Goal: Transaction & Acquisition: Book appointment/travel/reservation

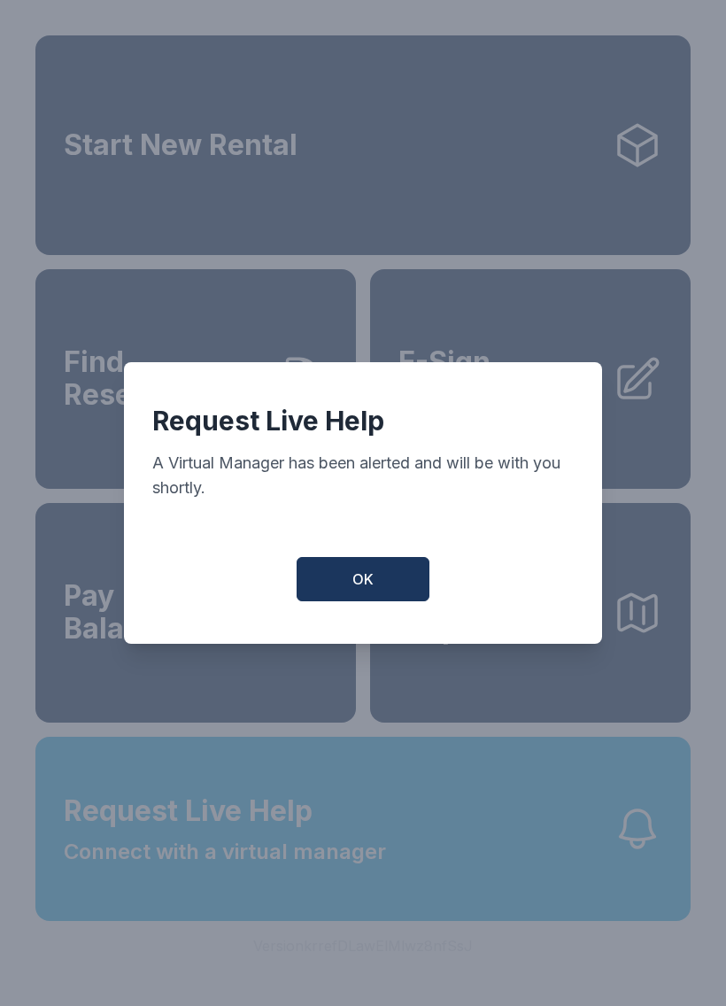
click at [373, 585] on span "OK" at bounding box center [363, 579] width 21 height 21
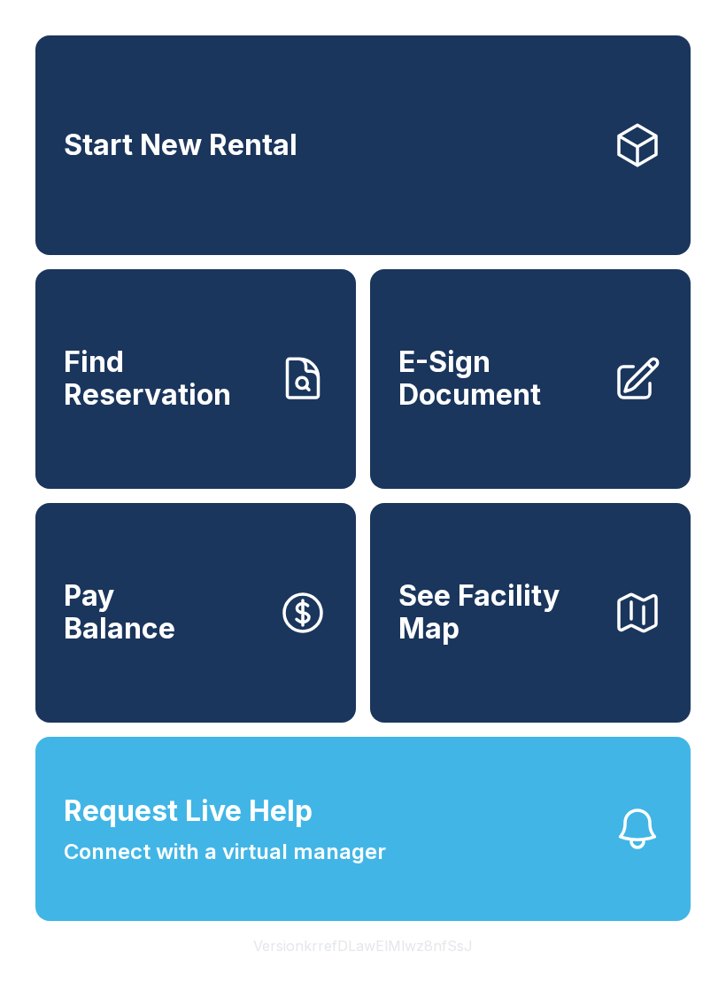
click at [440, 866] on button "Request Live Help Connect with a virtual manager" at bounding box center [362, 829] width 655 height 184
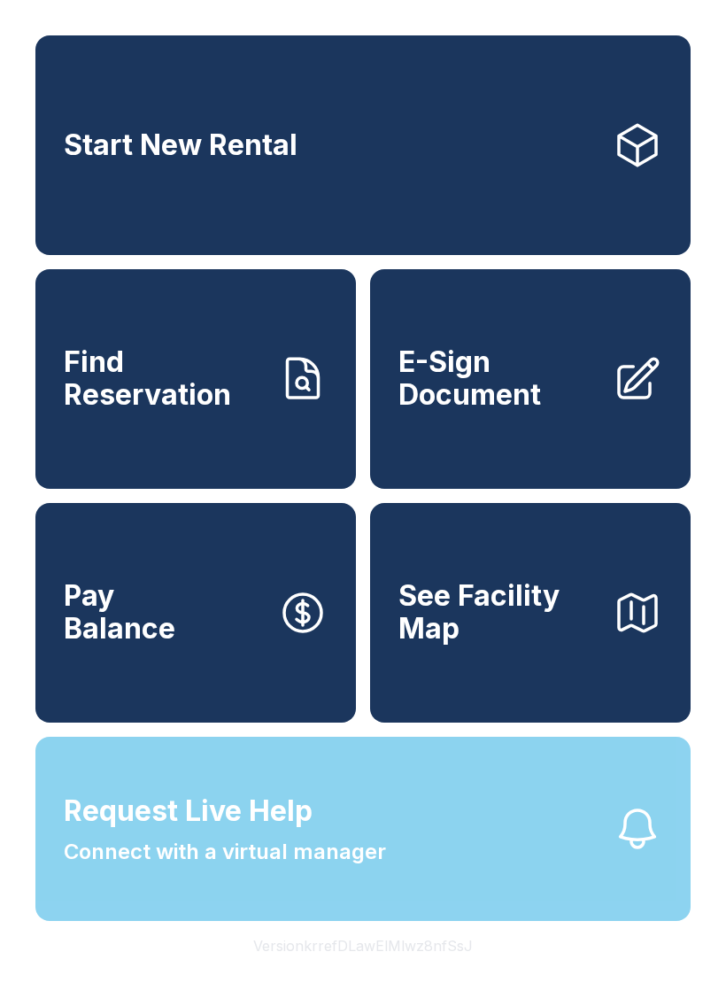
click at [439, 865] on div "Request Live Help A Virtual Manager has been alerted and will be with you short…" at bounding box center [363, 503] width 726 height 1006
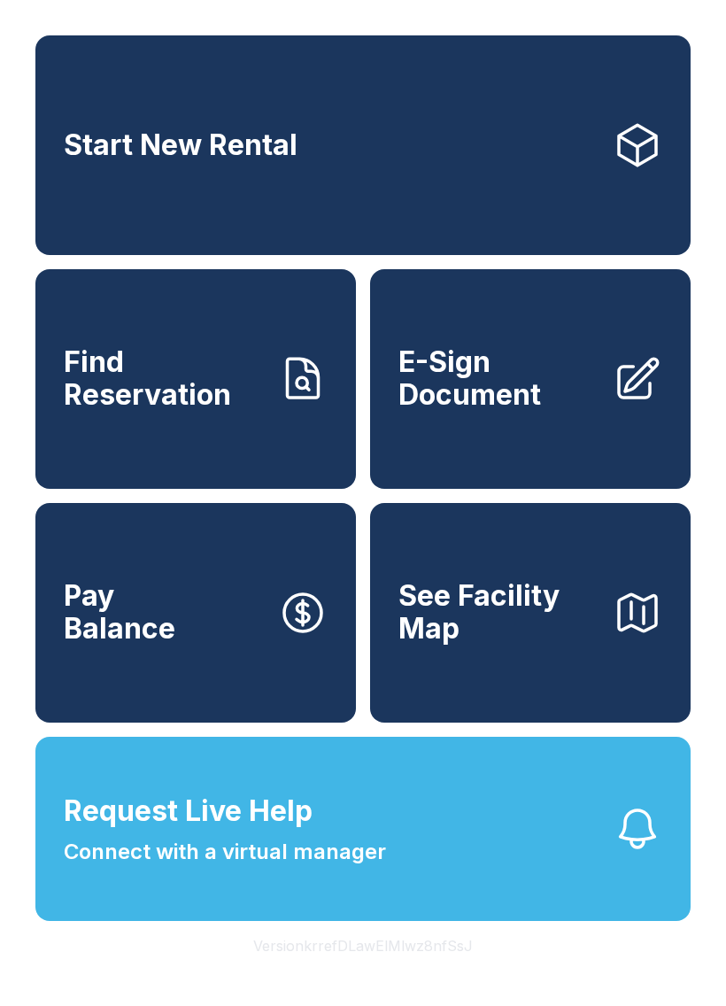
click at [352, 120] on link "Start New Rental" at bounding box center [362, 145] width 655 height 220
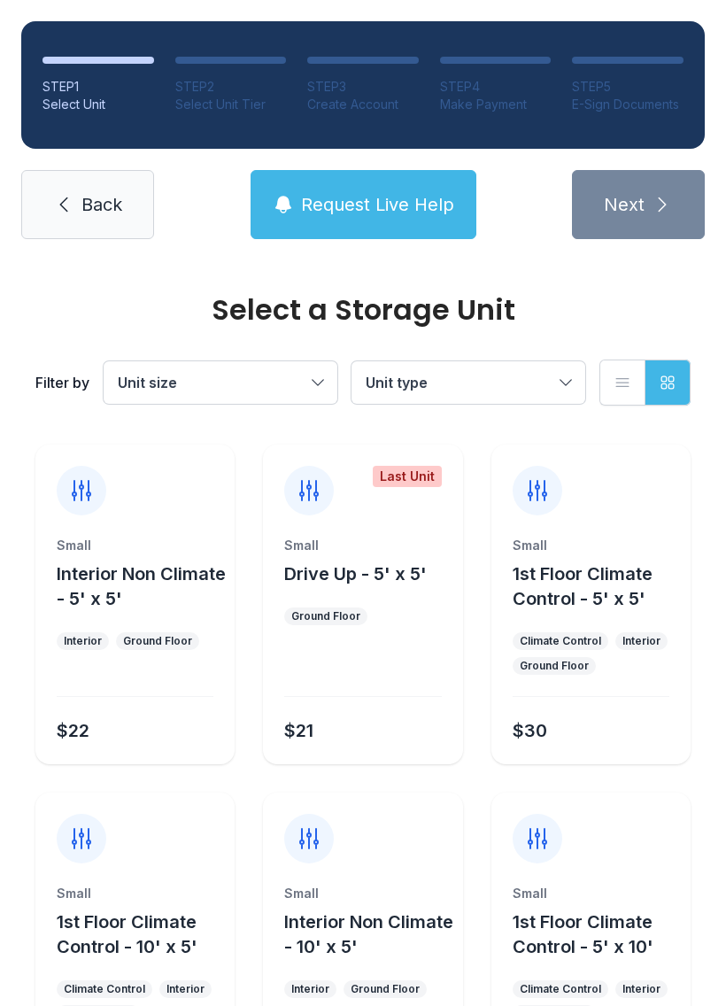
click at [555, 380] on button "Unit type" at bounding box center [469, 382] width 234 height 43
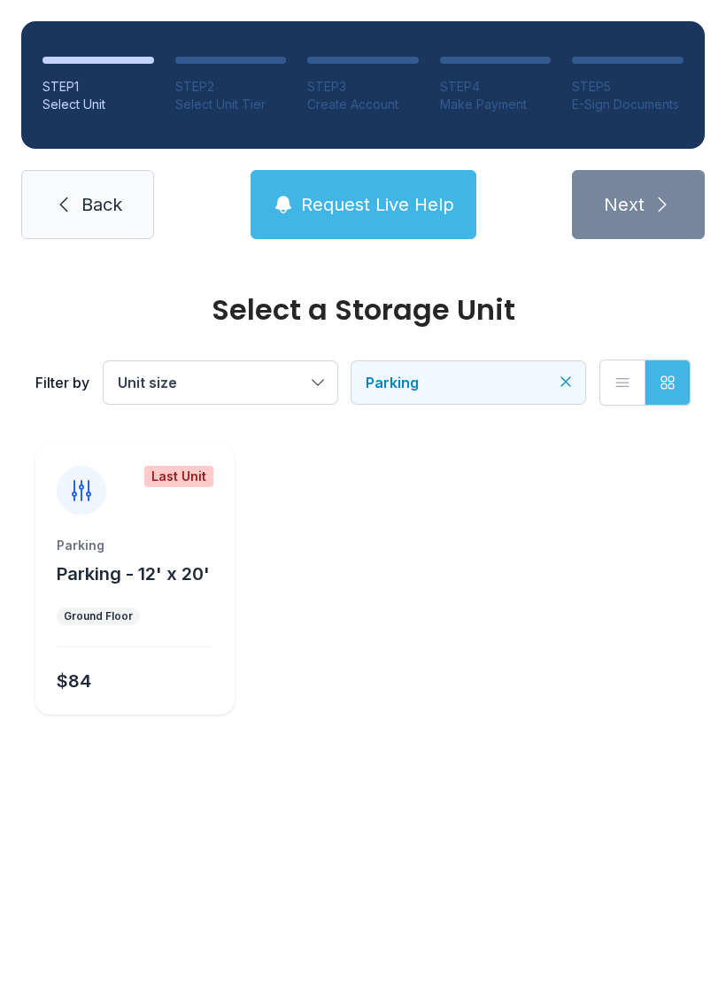
click at [315, 383] on button "Unit size" at bounding box center [221, 382] width 234 height 43
click at [179, 645] on div "Parking Parking - 12' x 20' Ground Floor $84" at bounding box center [134, 626] width 199 height 178
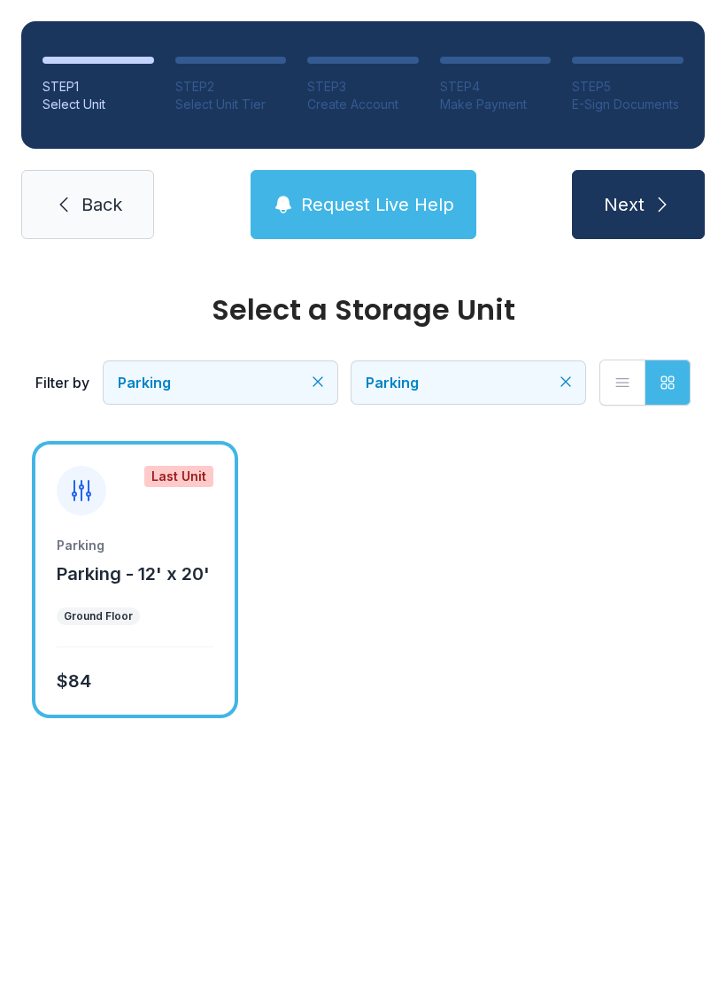
click at [646, 219] on button "Next" at bounding box center [638, 204] width 133 height 69
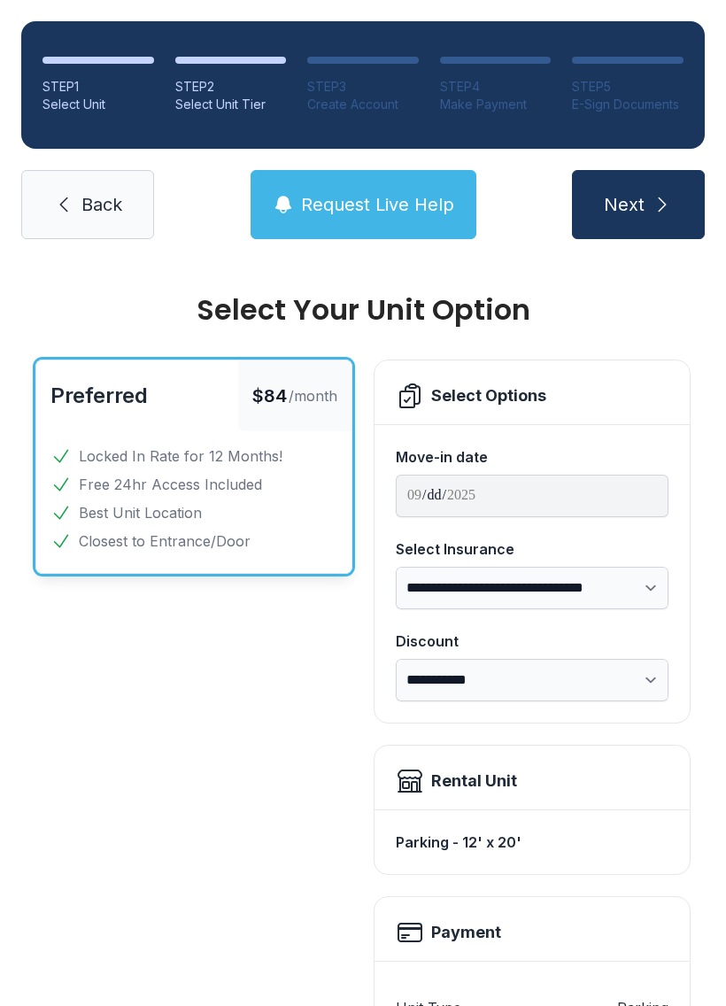
click at [91, 202] on span "Back" at bounding box center [101, 204] width 41 height 25
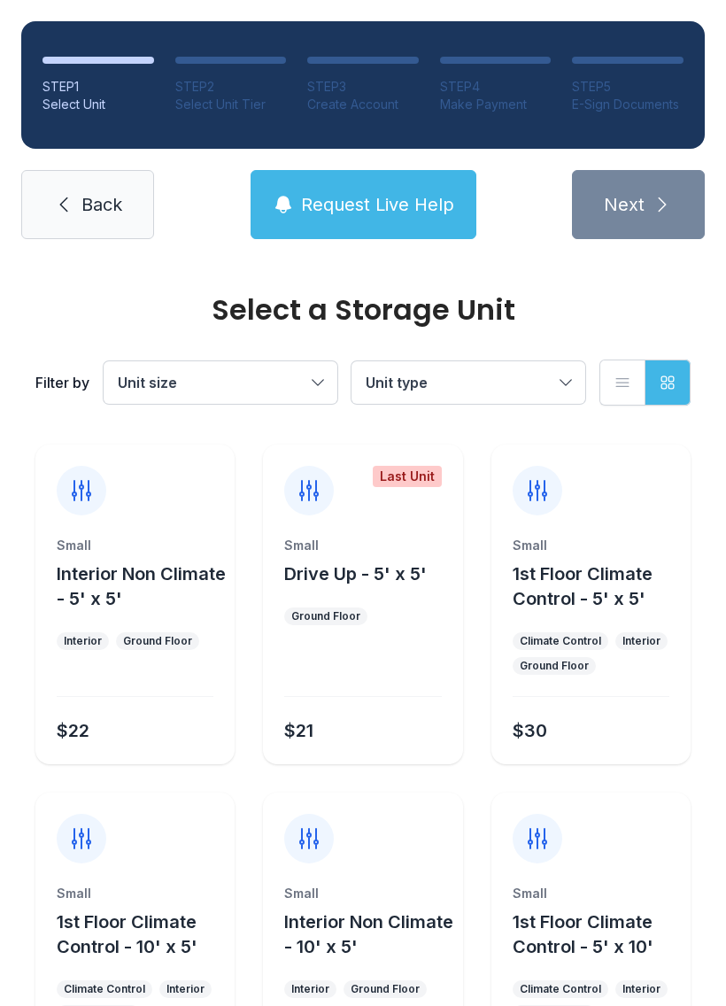
click at [399, 671] on div at bounding box center [362, 672] width 157 height 50
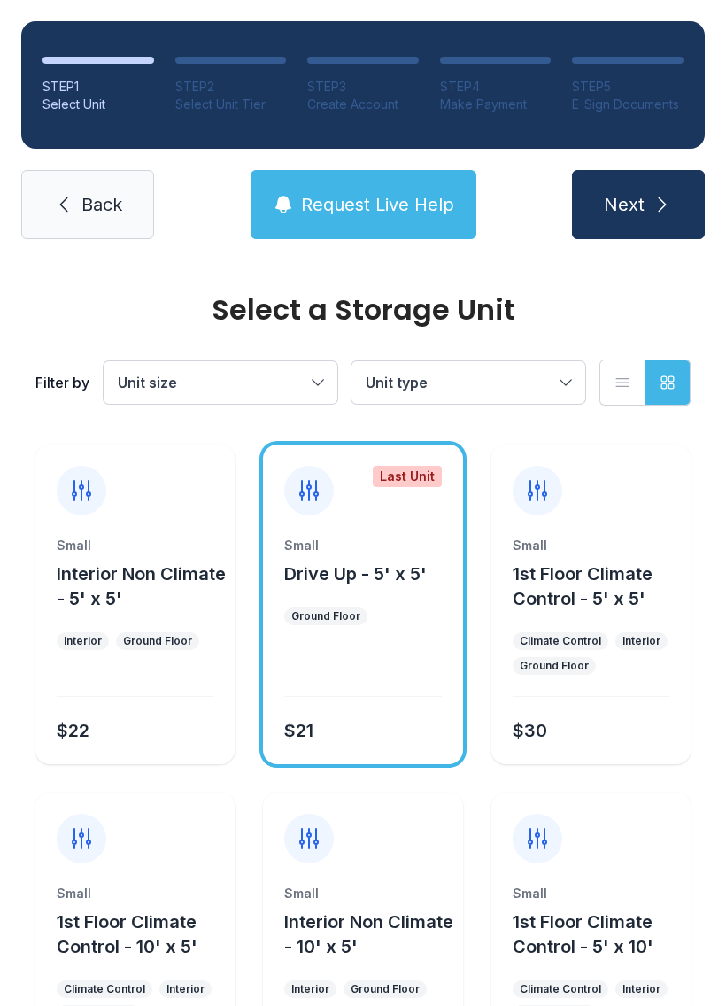
click at [385, 653] on div at bounding box center [362, 672] width 157 height 50
click at [381, 679] on div at bounding box center [362, 672] width 157 height 50
click at [313, 489] on icon at bounding box center [309, 491] width 28 height 28
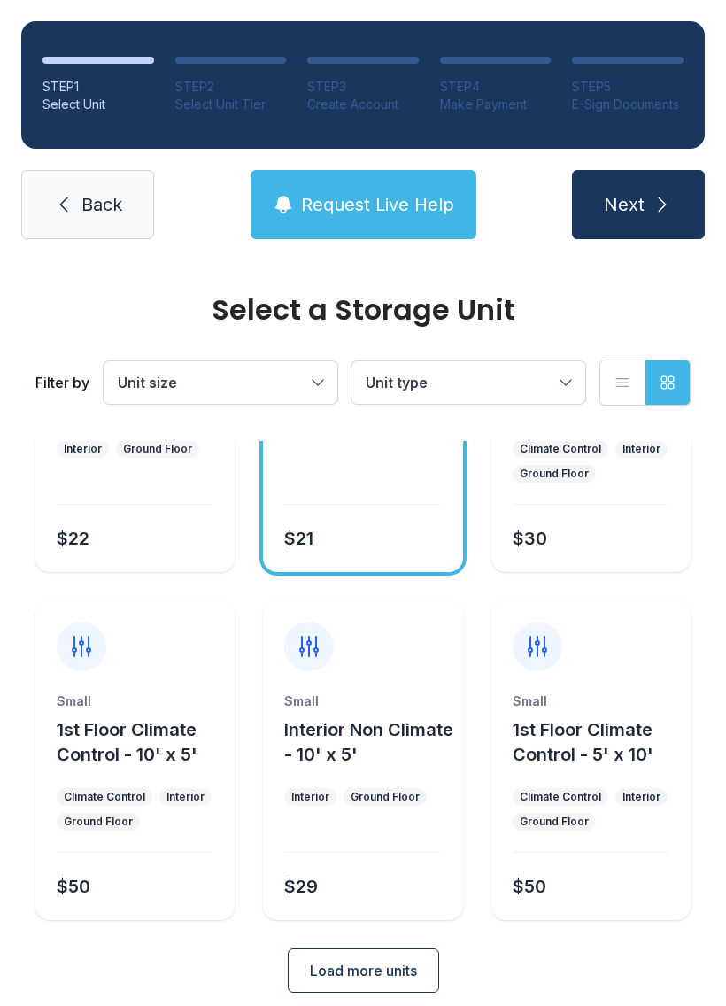
scroll to position [210, 0]
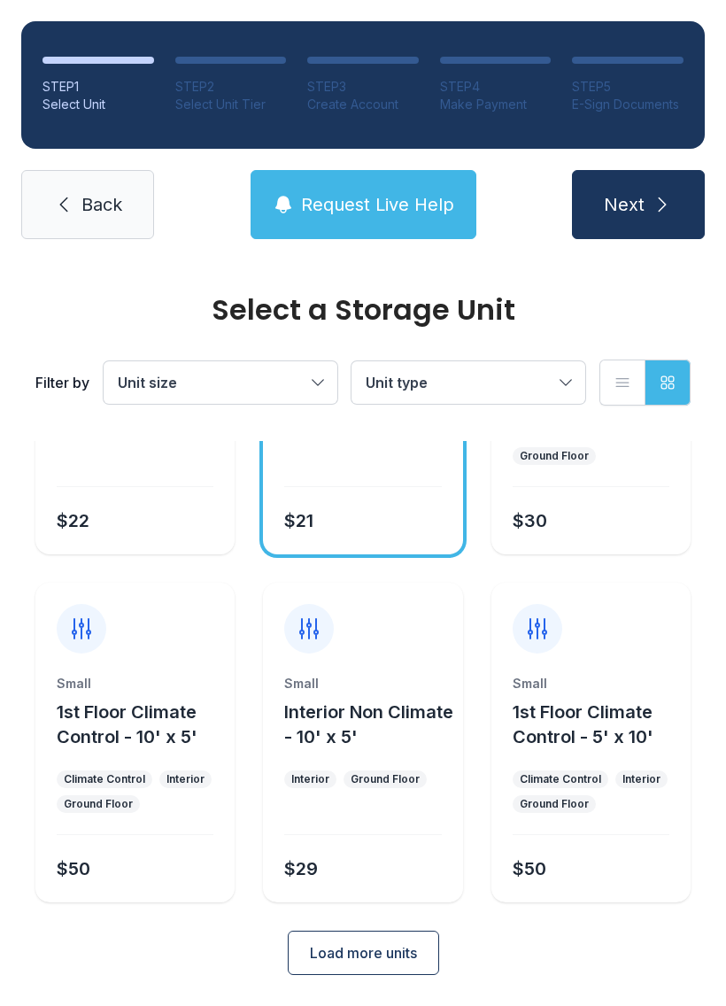
click at [379, 961] on span "Load more units" at bounding box center [363, 952] width 107 height 21
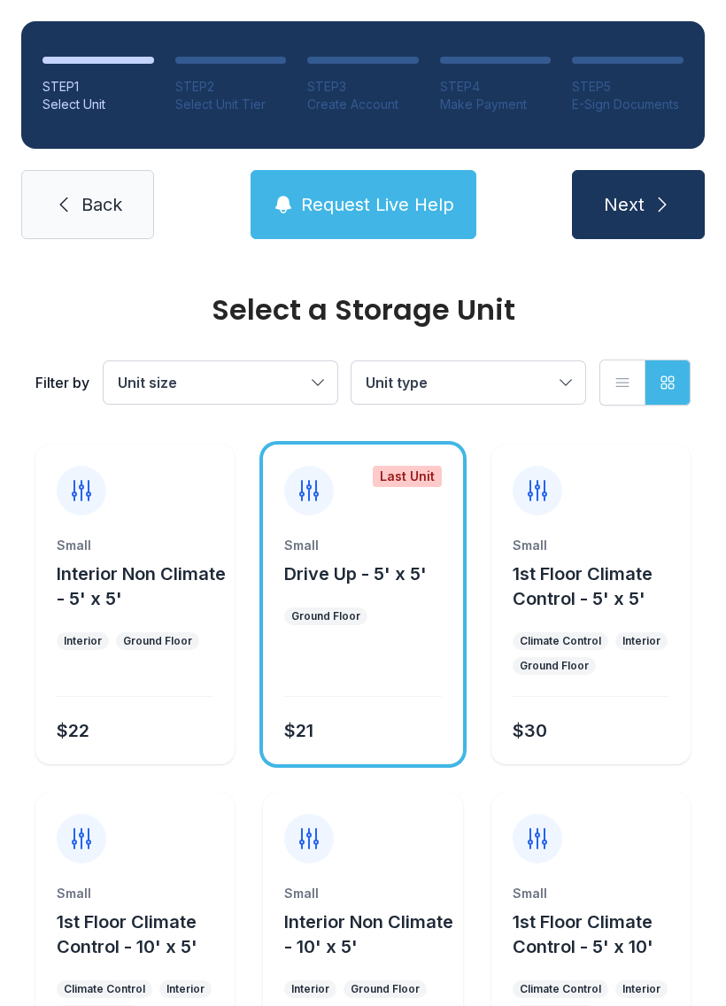
scroll to position [0, 0]
click at [74, 222] on link "Back" at bounding box center [87, 204] width 133 height 69
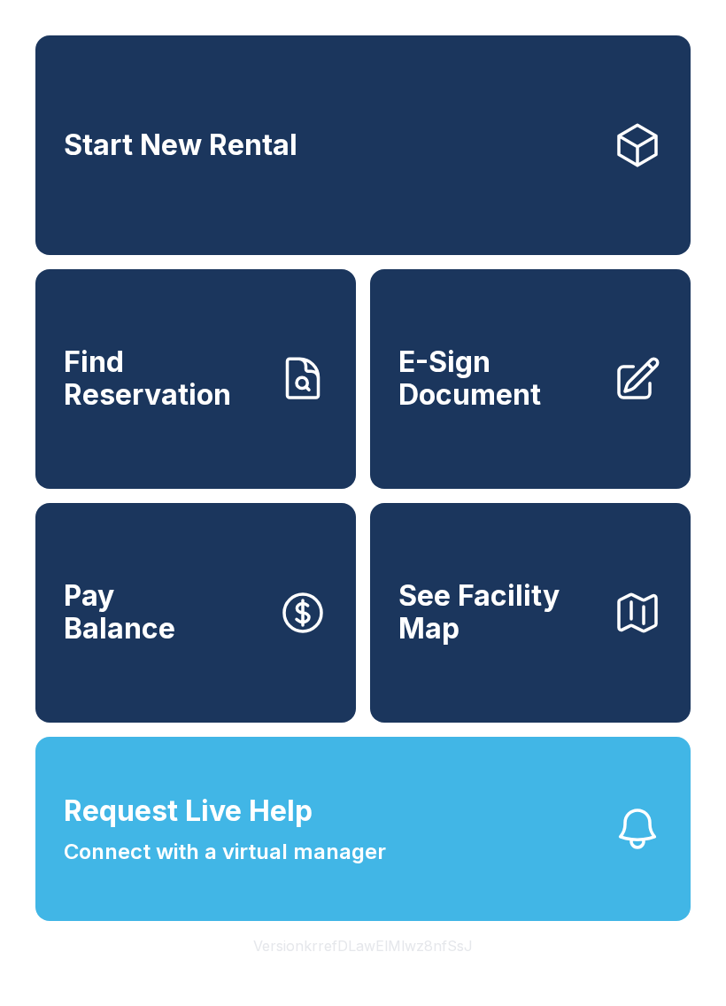
click at [329, 140] on link "Start New Rental" at bounding box center [362, 145] width 655 height 220
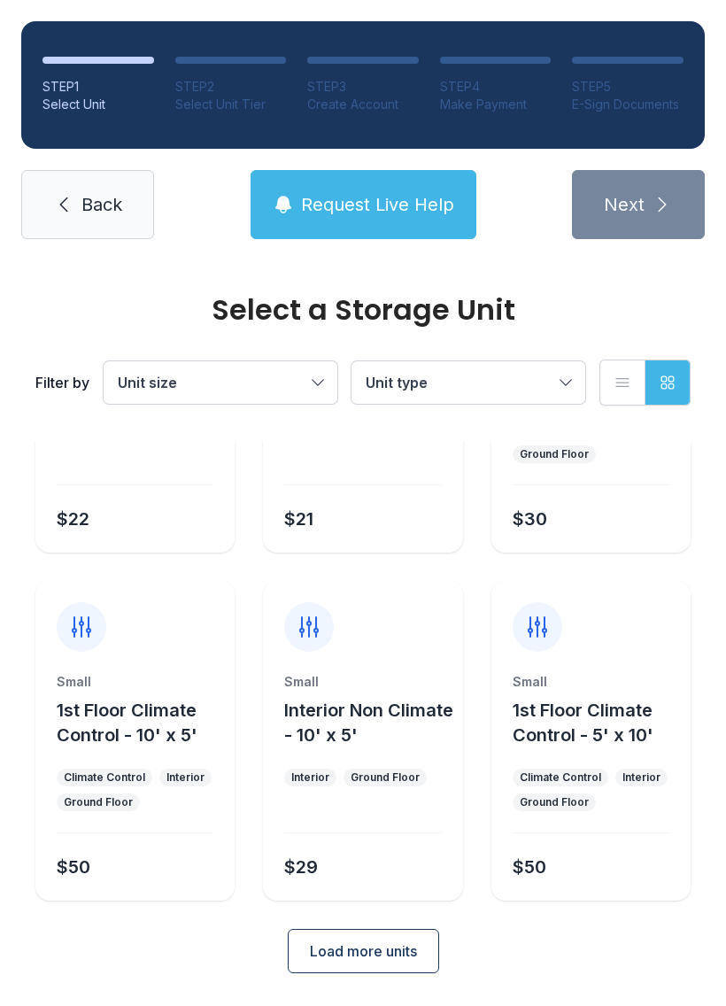
scroll to position [211, 0]
click at [397, 961] on span "Load more units" at bounding box center [363, 952] width 107 height 21
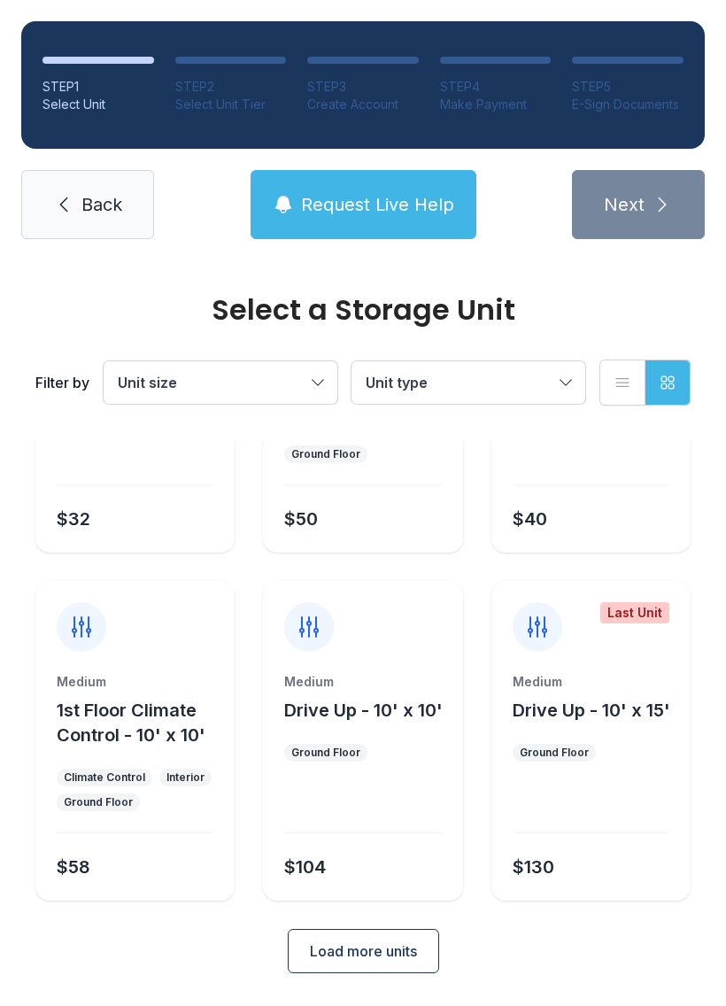
scroll to position [907, 0]
click at [404, 950] on span "Load more units" at bounding box center [363, 952] width 107 height 21
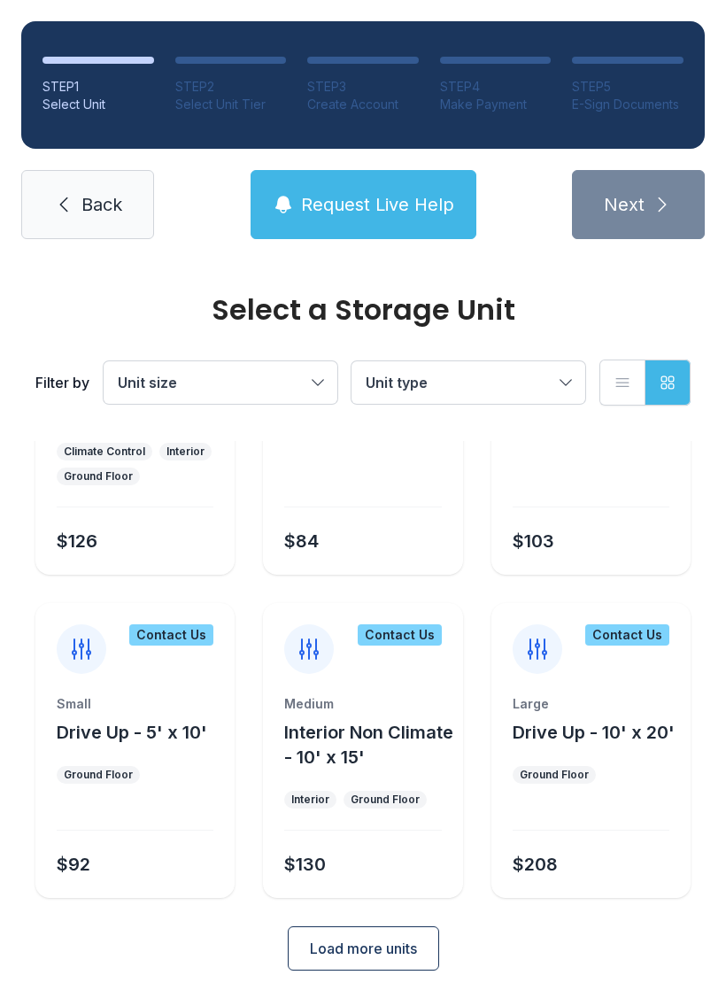
scroll to position [1578, 0]
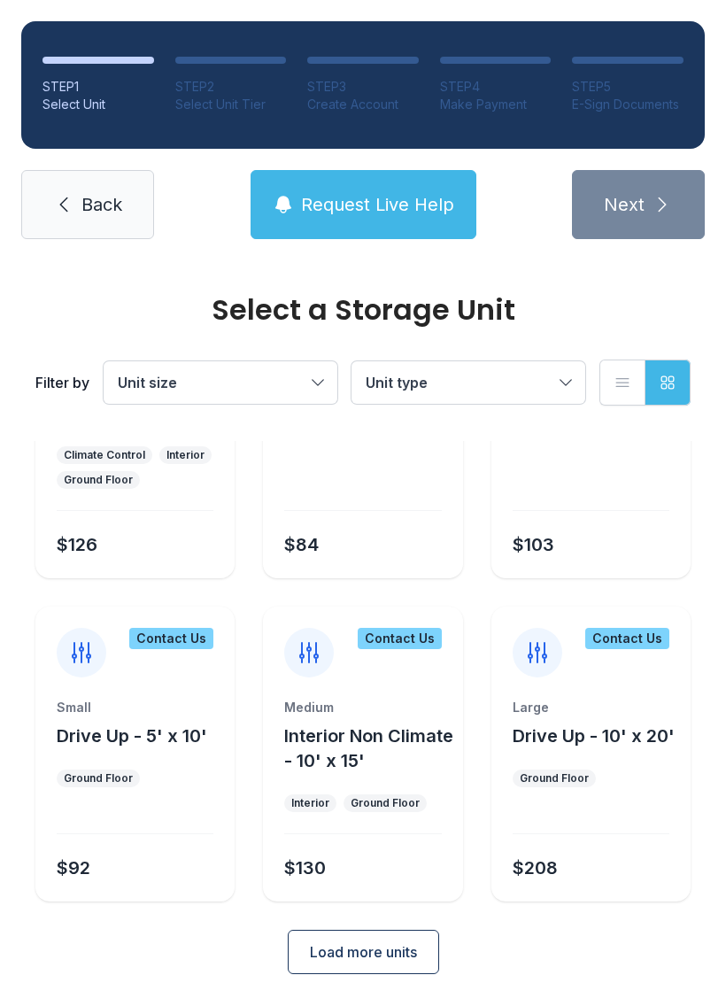
click at [392, 949] on span "Load more units" at bounding box center [363, 952] width 107 height 21
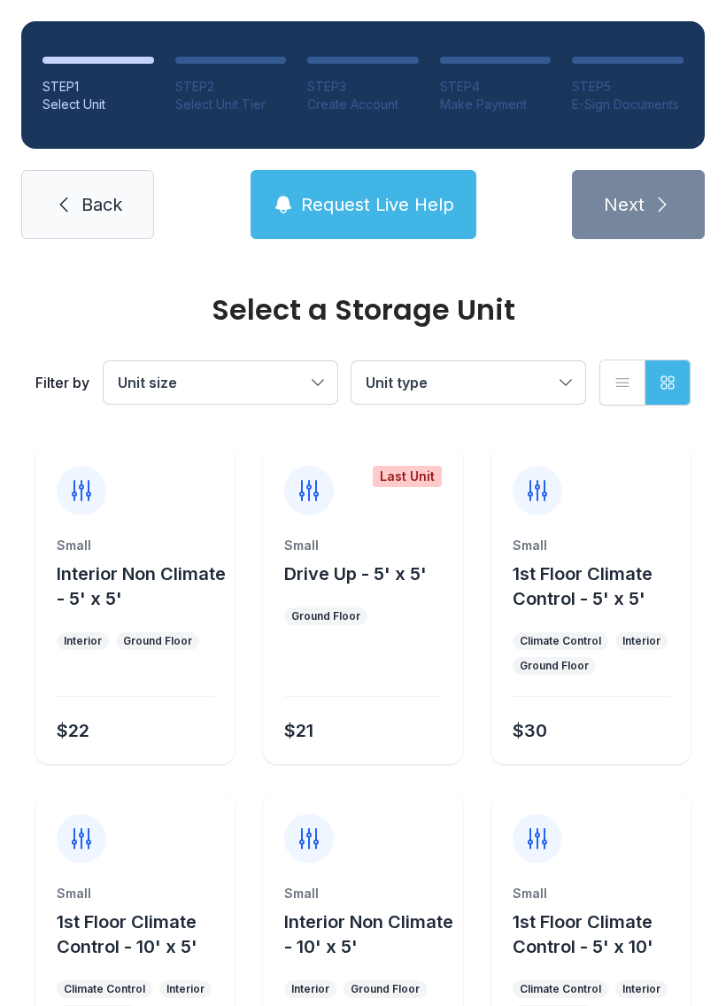
scroll to position [0, 0]
